Goal: Find specific page/section: Find specific page/section

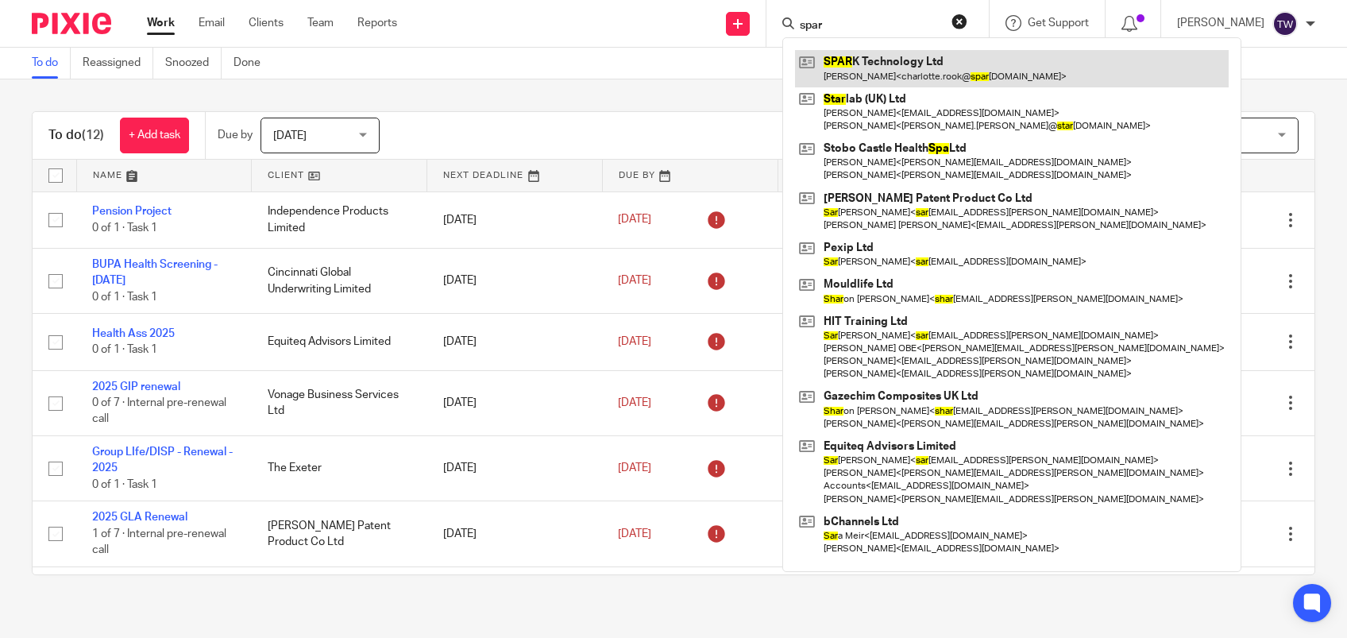
type input "spar"
click at [883, 68] on link at bounding box center [1012, 68] width 434 height 37
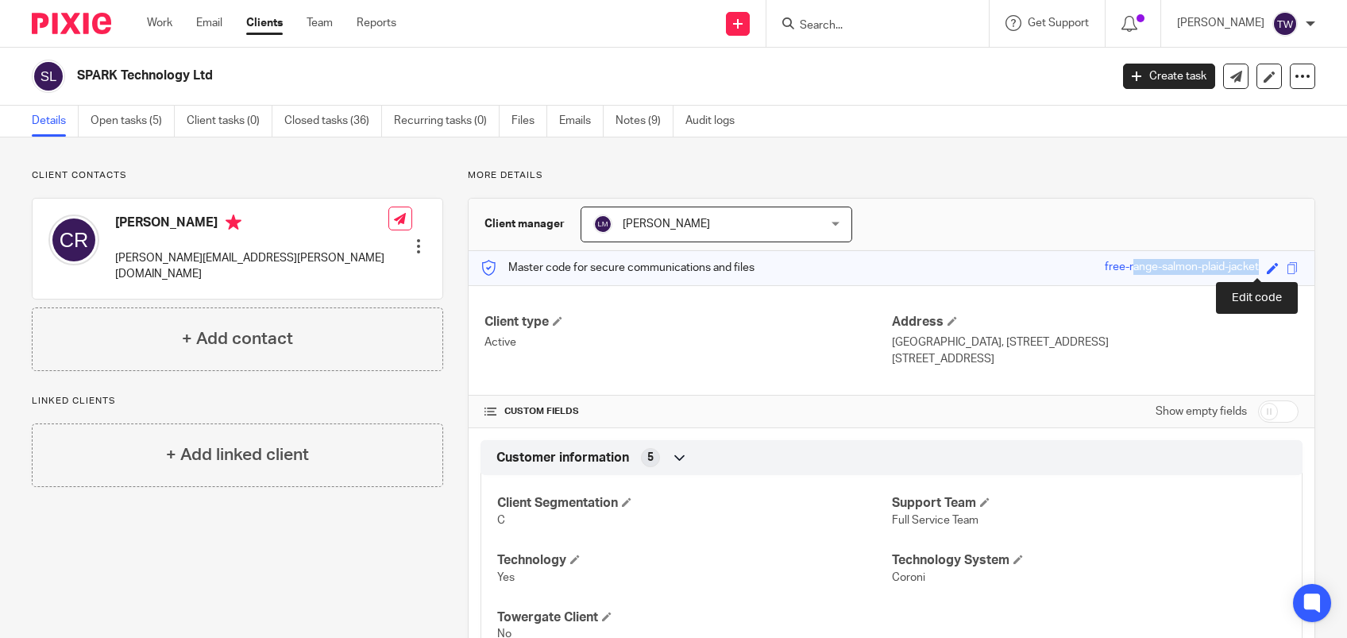
drag, startPoint x: 1087, startPoint y: 264, endPoint x: 1250, endPoint y: 262, distance: 162.8
click at [1250, 262] on div "Save free-range-salmon-plaid-jacket" at bounding box center [1194, 268] width 178 height 18
drag, startPoint x: 1084, startPoint y: 265, endPoint x: 1240, endPoint y: 264, distance: 155.7
click at [1240, 264] on div "Master code for secure communications and files free-range-salmon-plaid-jacket …" at bounding box center [892, 268] width 846 height 34
drag, startPoint x: 1240, startPoint y: 264, endPoint x: 1195, endPoint y: 261, distance: 45.4
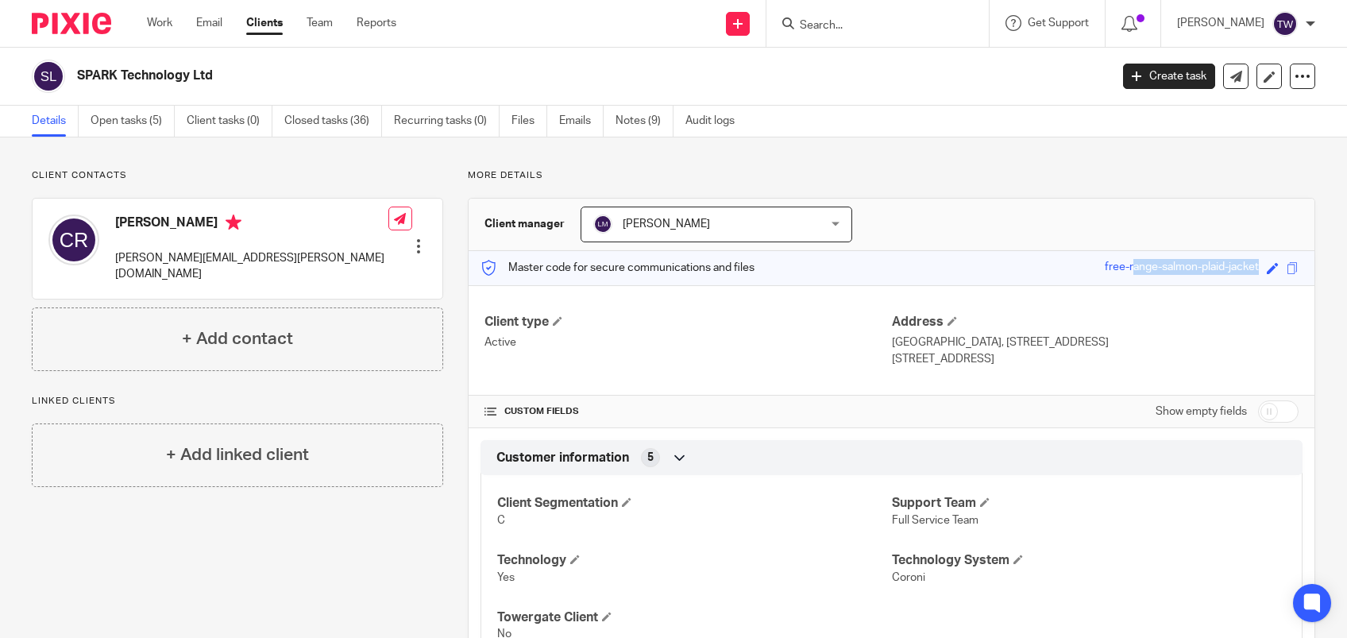
copy div "free-range-salmon-plaid-jacke"
click at [1045, 264] on div "Master code for secure communications and files free-range-salmon-plaid-jacket …" at bounding box center [892, 268] width 846 height 34
drag, startPoint x: 1123, startPoint y: 264, endPoint x: 1245, endPoint y: 262, distance: 121.5
click at [1245, 262] on div "Save free-range-salmon-plaid-jacket" at bounding box center [1194, 268] width 178 height 18
drag, startPoint x: 1245, startPoint y: 262, endPoint x: 1209, endPoint y: 261, distance: 35.8
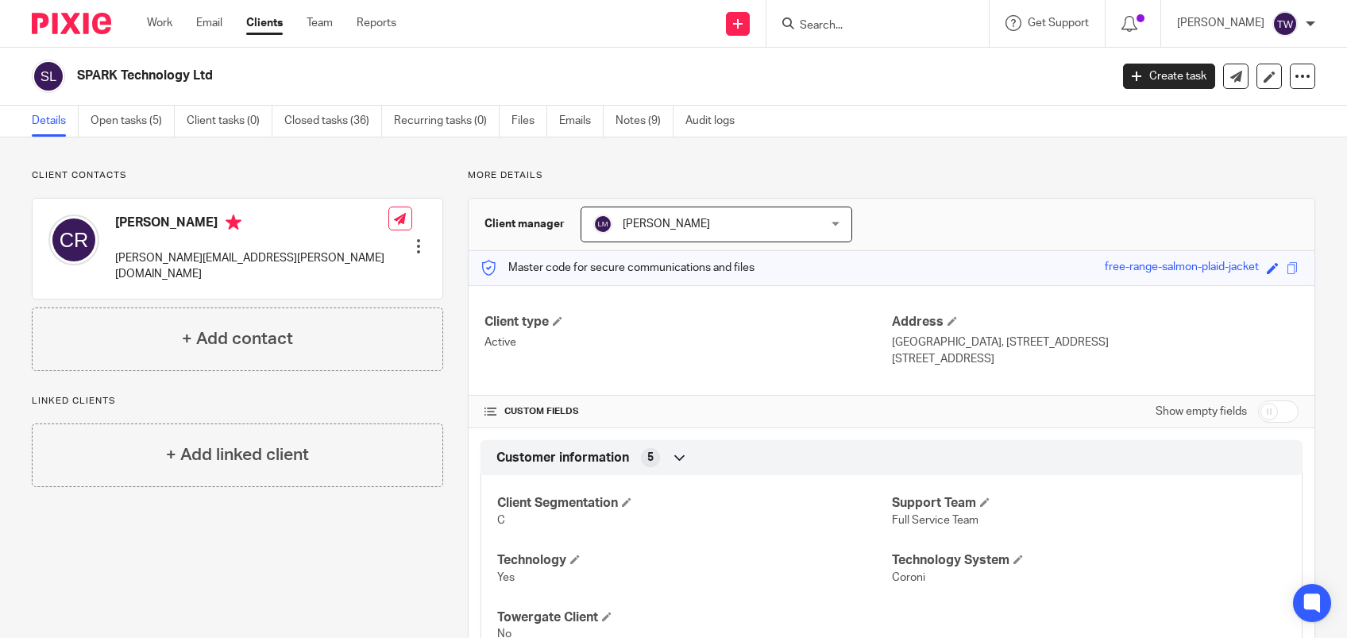
copy div "free-range-salmon-plaid-jacket"
